Goal: Information Seeking & Learning: Check status

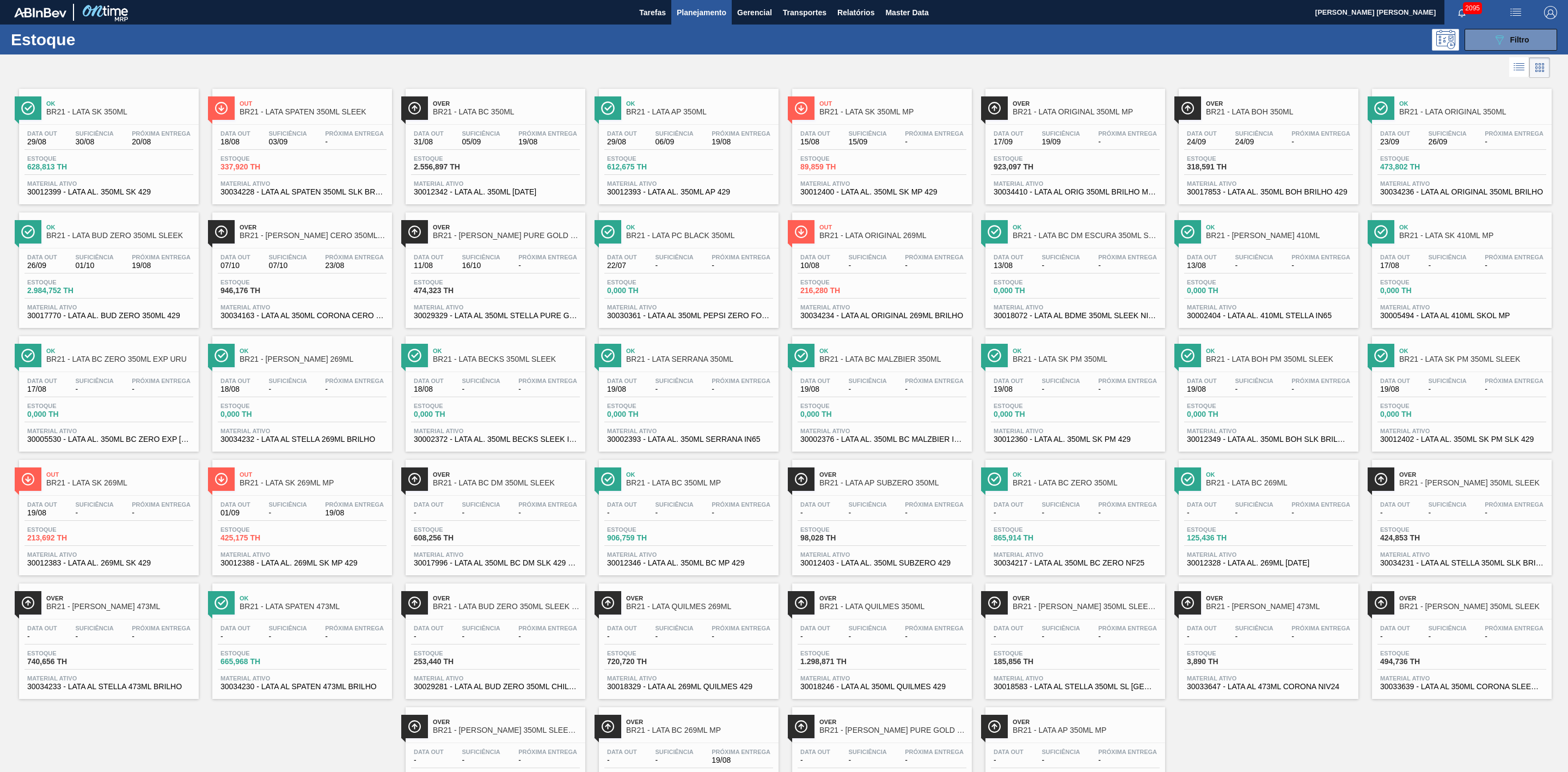
click at [735, 110] on span "BR21 - LATA AP 350ML" at bounding box center [700, 111] width 147 height 8
